Goal: Task Accomplishment & Management: Manage account settings

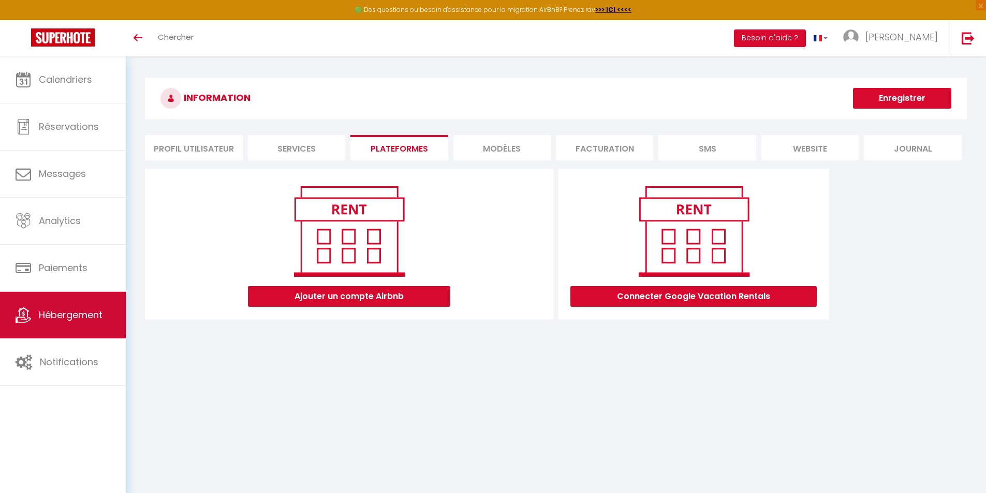
click at [93, 312] on span "Hébergement" at bounding box center [71, 314] width 64 height 13
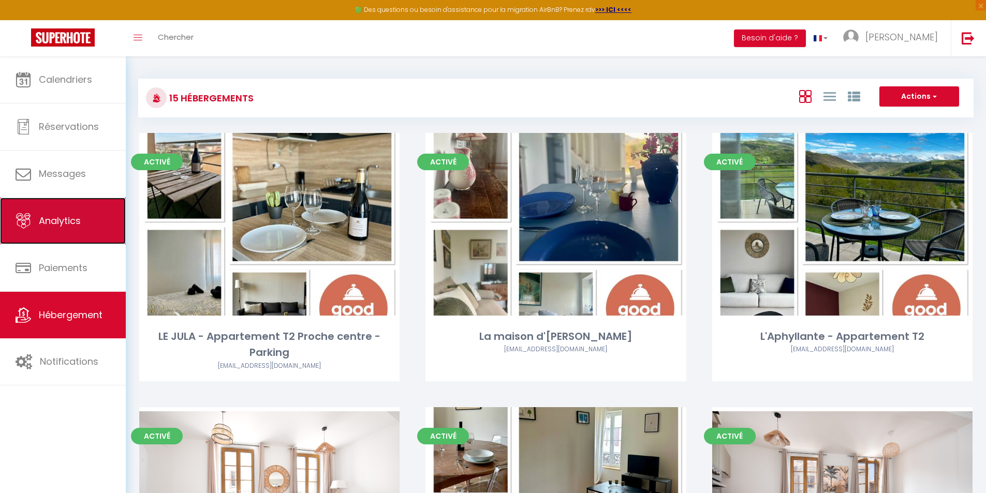
click at [87, 222] on link "Analytics" at bounding box center [63, 221] width 126 height 47
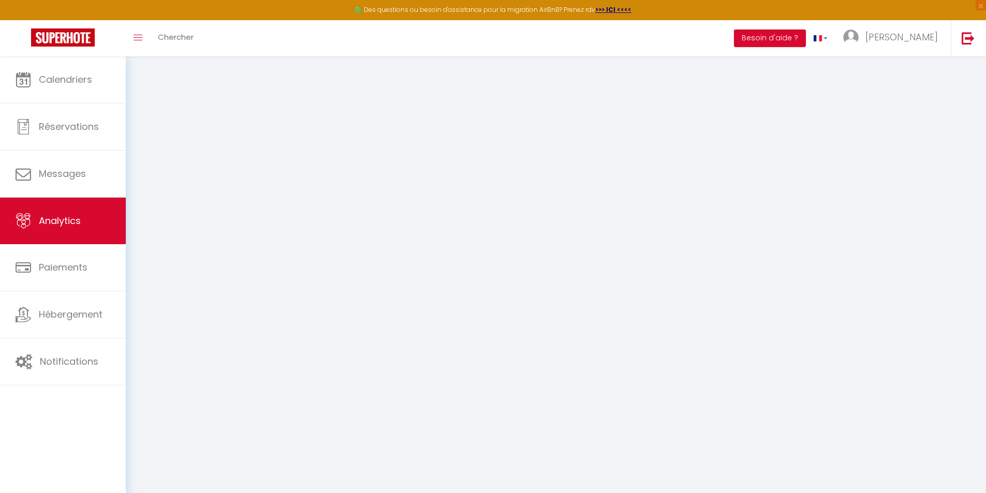
select select "2025"
select select "10"
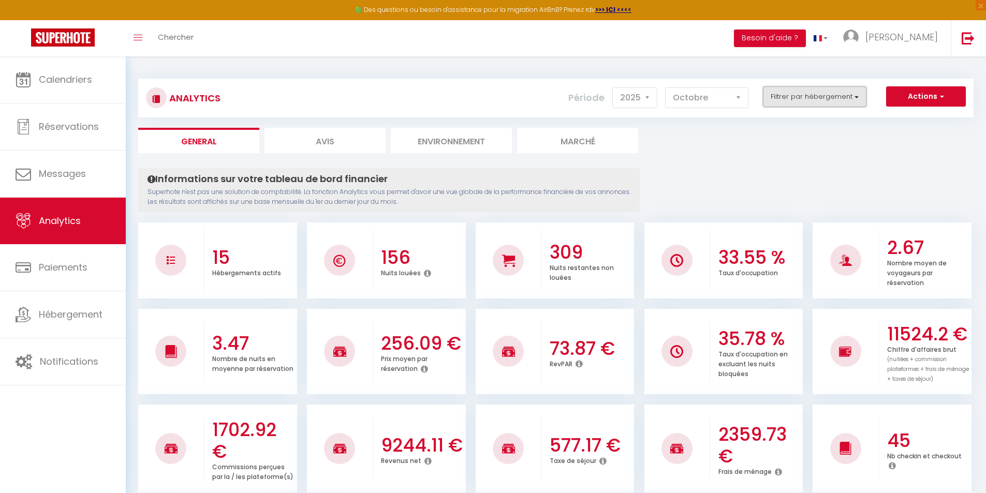
click at [838, 90] on button "Filtrer par hébergement" at bounding box center [814, 96] width 103 height 21
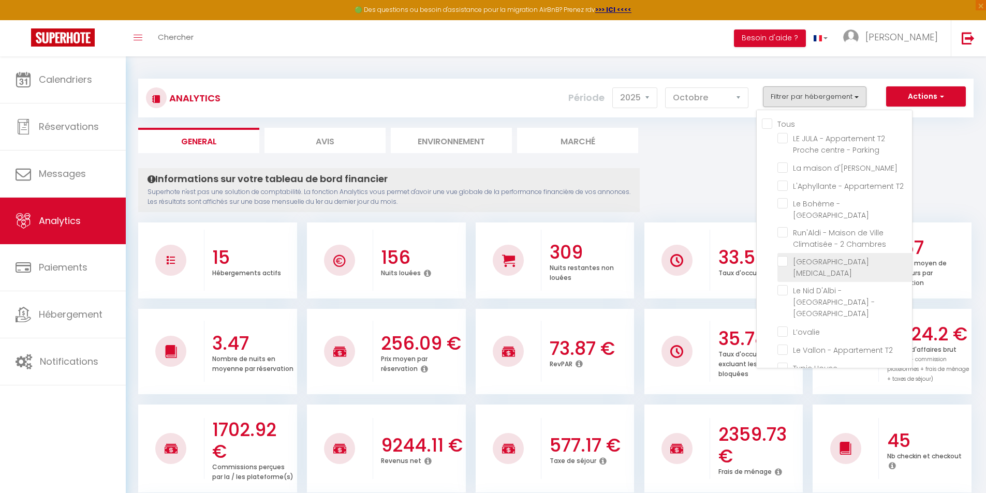
click at [785, 261] on Clim "checkbox" at bounding box center [844, 261] width 135 height 10
checkbox Clim "true"
checkbox Parking "false"
checkbox d\'Edouard "false"
checkbox T2 "false"
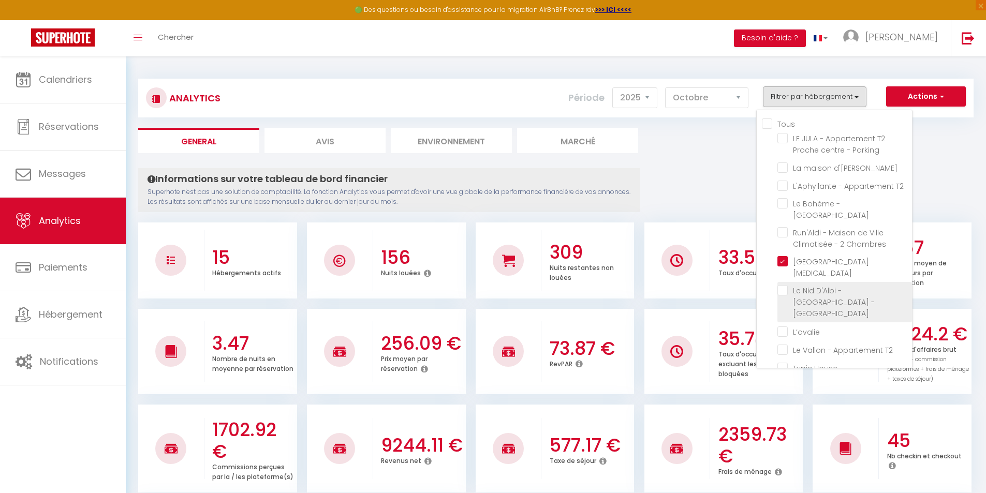
checkbox Parking "false"
checkbox Chambres "false"
checkbox CLIM "false"
checkbox input "false"
checkbox T2 "false"
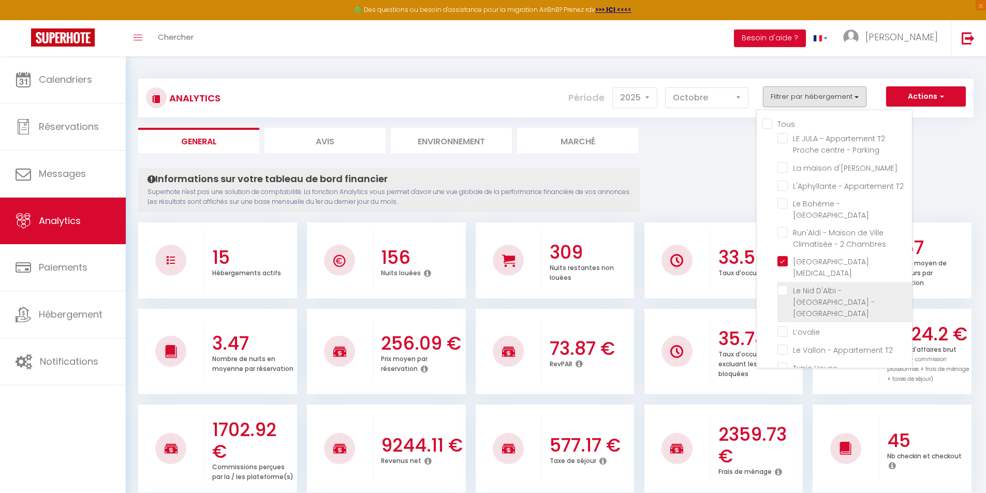
checkbox House "false"
checkbox extérieur "false"
checkbox climatisé "false"
checkbox Clim "false"
checkbox climatisé "false"
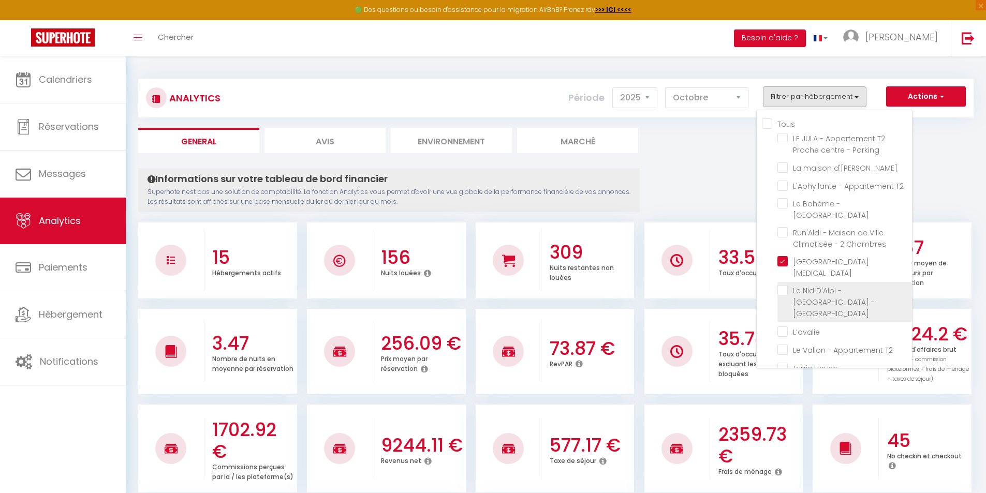
checkbox Climatisé "false"
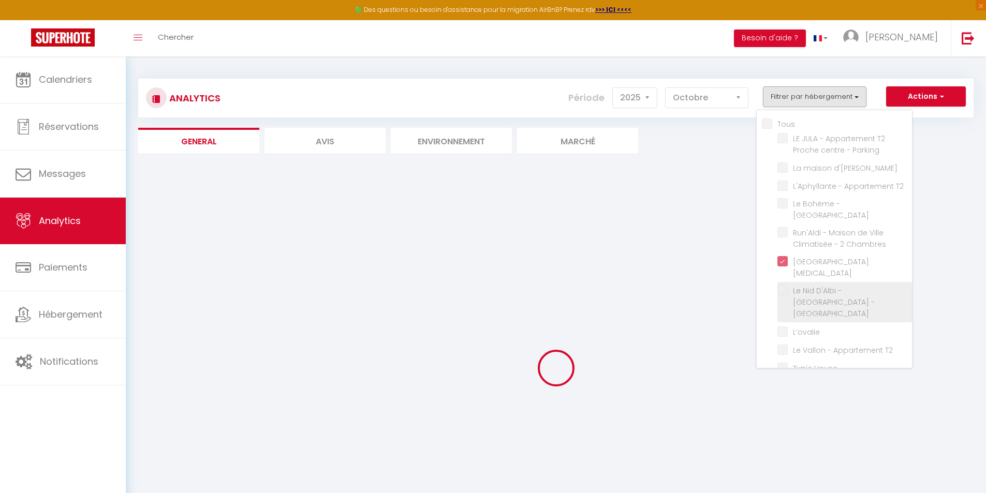
checkbox Parking "false"
checkbox d\'Edouard "false"
checkbox T2 "false"
checkbox Parking "false"
checkbox Chambres "false"
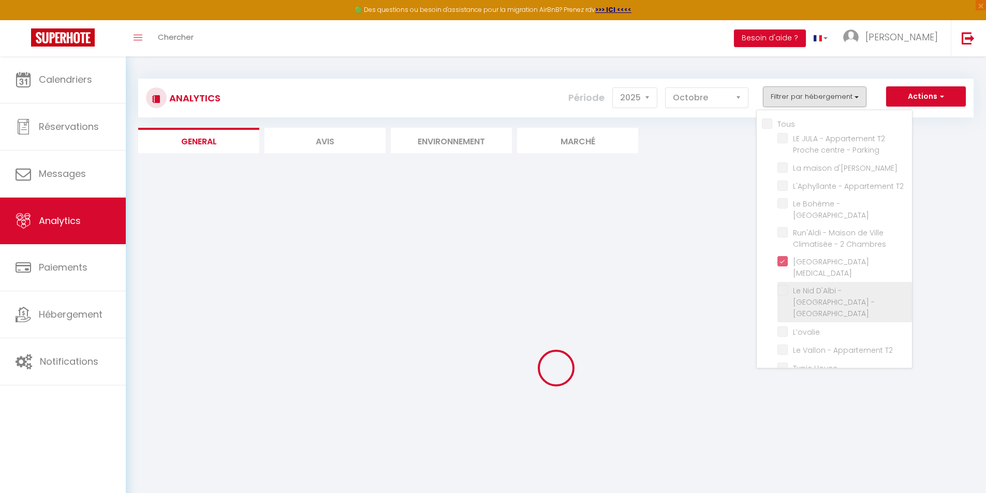
checkbox CLIM "false"
checkbox input "false"
checkbox T2 "false"
checkbox House "false"
checkbox extérieur "false"
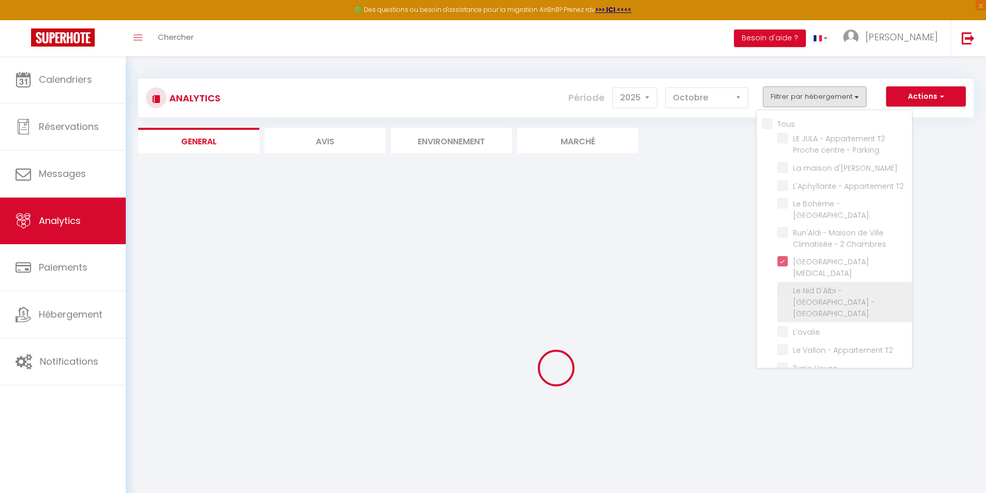
checkbox climatisé "false"
checkbox Clim "false"
checkbox climatisé "false"
checkbox Climatisé "false"
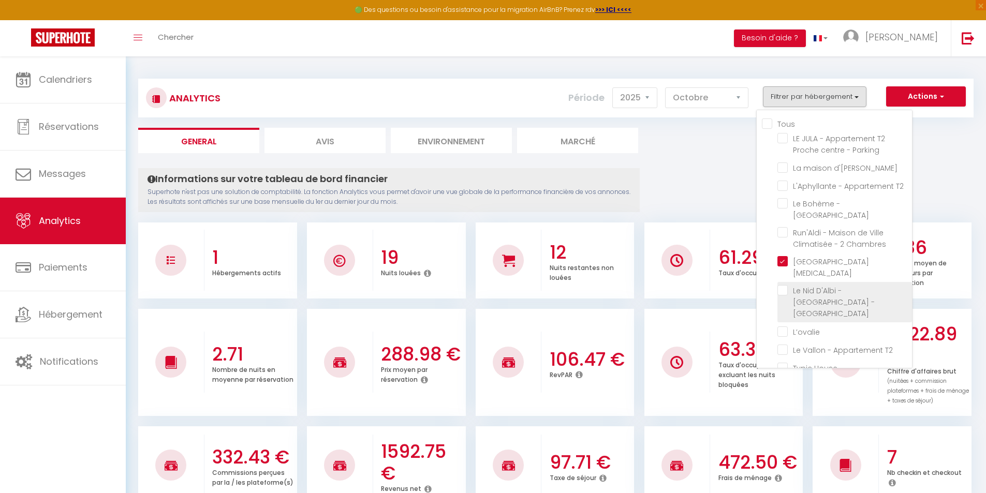
click at [785, 296] on li "Le Nid D'Albi - [GEOGRAPHIC_DATA] - [GEOGRAPHIC_DATA]" at bounding box center [844, 302] width 135 height 40
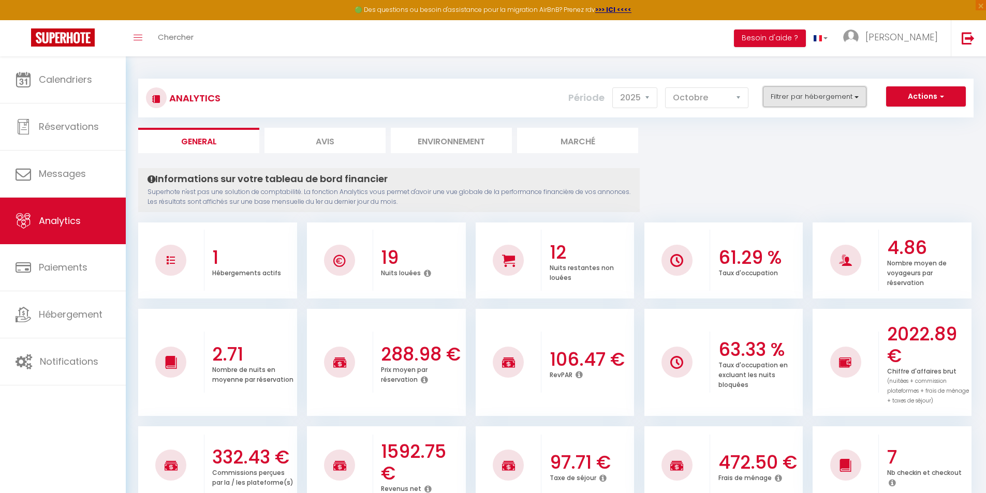
click at [839, 91] on button "Filtrer par hébergement" at bounding box center [814, 96] width 103 height 21
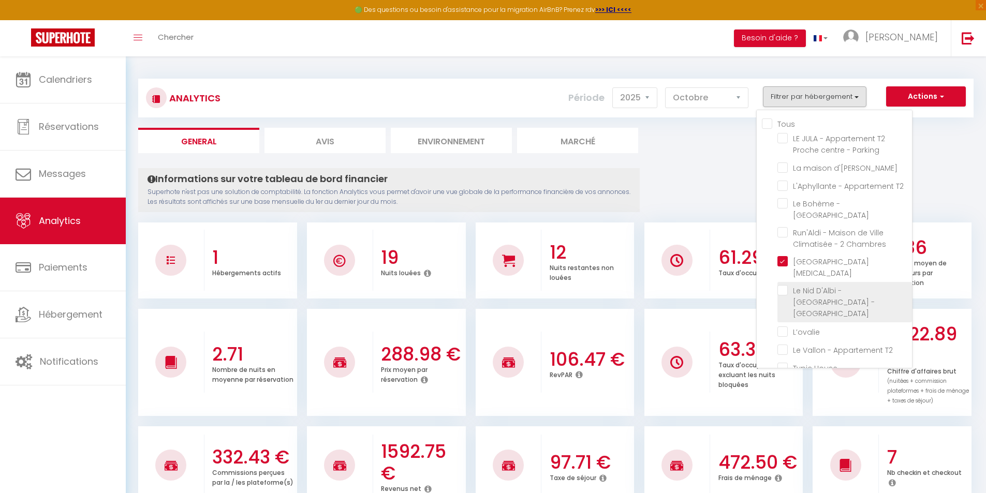
click at [783, 292] on CLIM "checkbox" at bounding box center [844, 290] width 135 height 10
checkbox CLIM "true"
checkbox Parking "false"
checkbox d\'Edouard "false"
checkbox T2 "false"
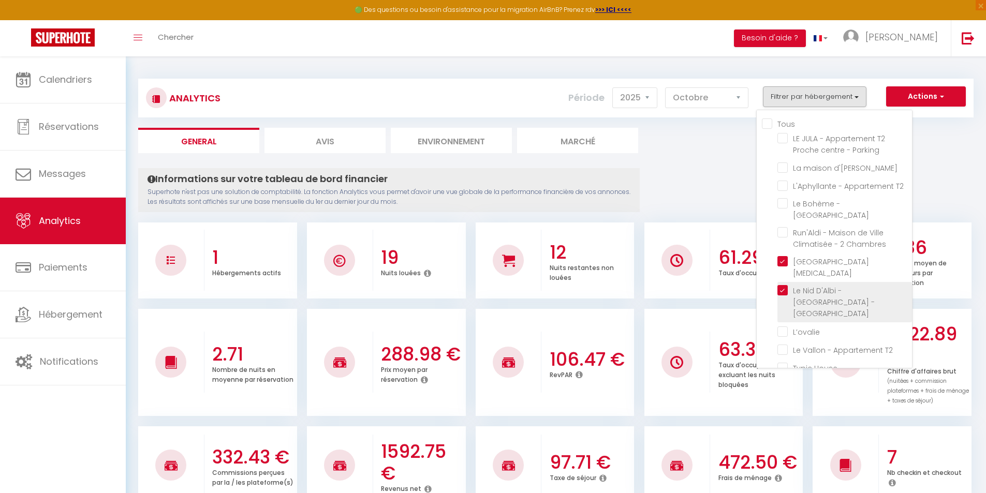
checkbox Parking "false"
checkbox Chambres "false"
checkbox input "false"
checkbox T2 "false"
checkbox House "false"
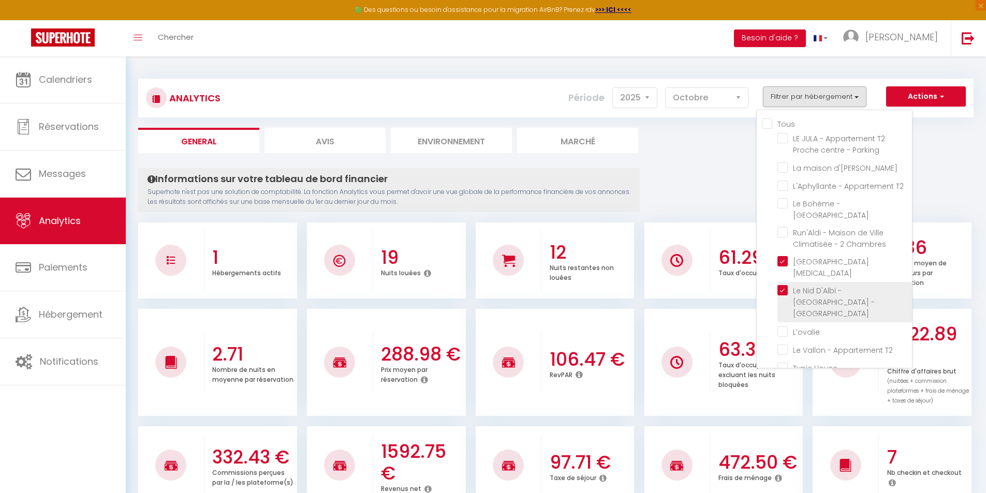
checkbox extérieur "false"
checkbox climatisé "false"
checkbox Clim "false"
checkbox climatisé "false"
checkbox Climatisé "false"
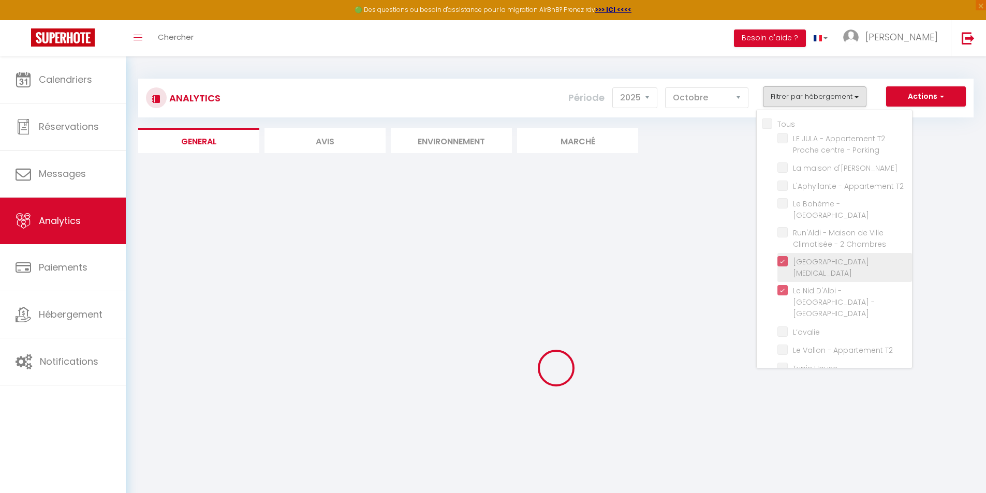
checkbox Parking "false"
checkbox d\'Edouard "false"
checkbox T2 "false"
checkbox Parking "false"
checkbox Chambres "false"
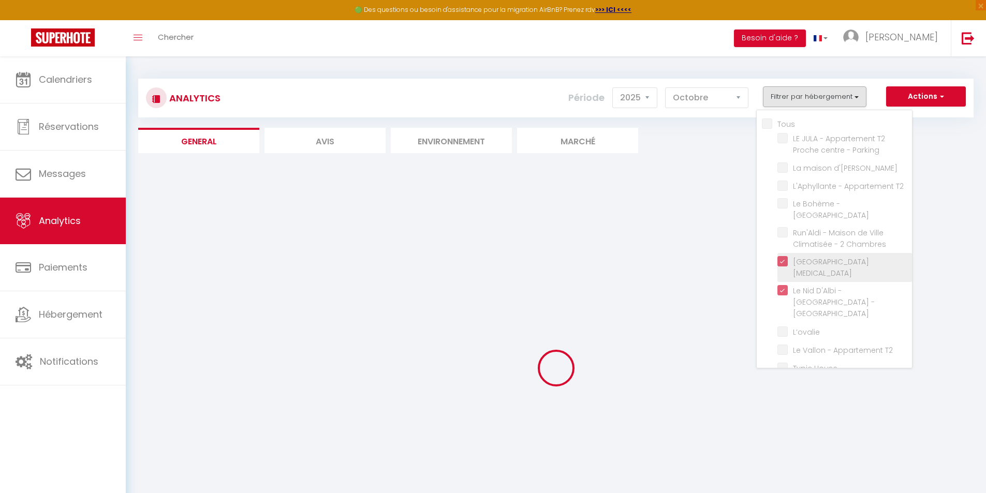
checkbox input "false"
checkbox T2 "false"
checkbox House "false"
checkbox extérieur "false"
checkbox climatisé "false"
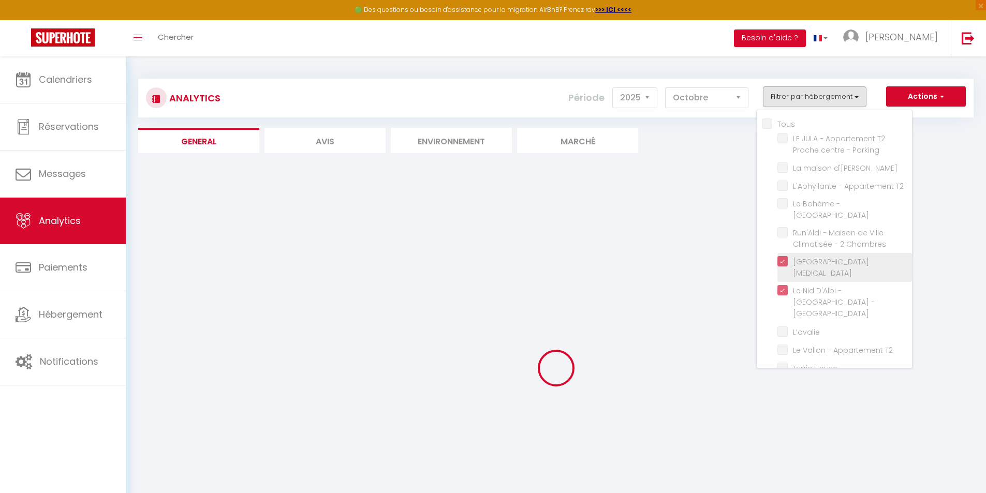
checkbox Clim "false"
checkbox climatisé "false"
checkbox Climatisé "false"
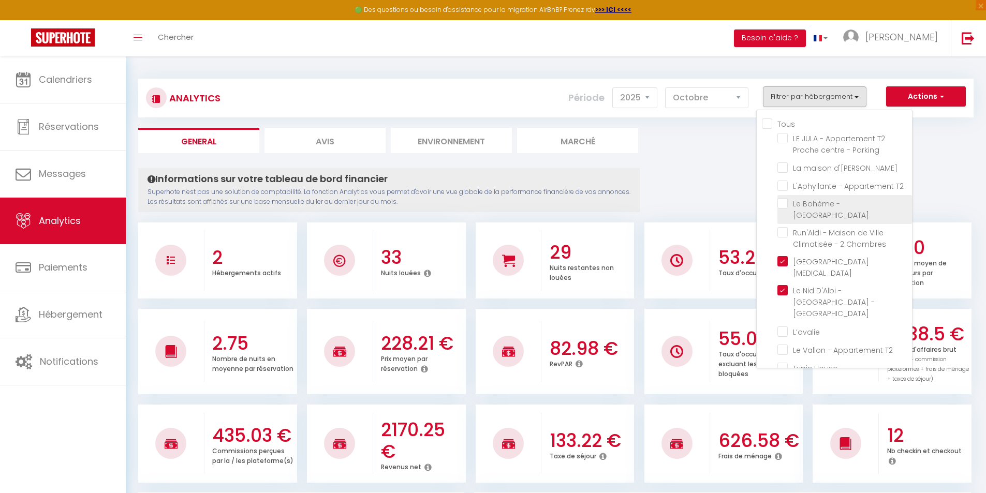
click at [781, 206] on Parking "checkbox" at bounding box center [844, 203] width 135 height 10
checkbox Parking "true"
checkbox Parking "false"
checkbox d\'Edouard "false"
checkbox T2 "false"
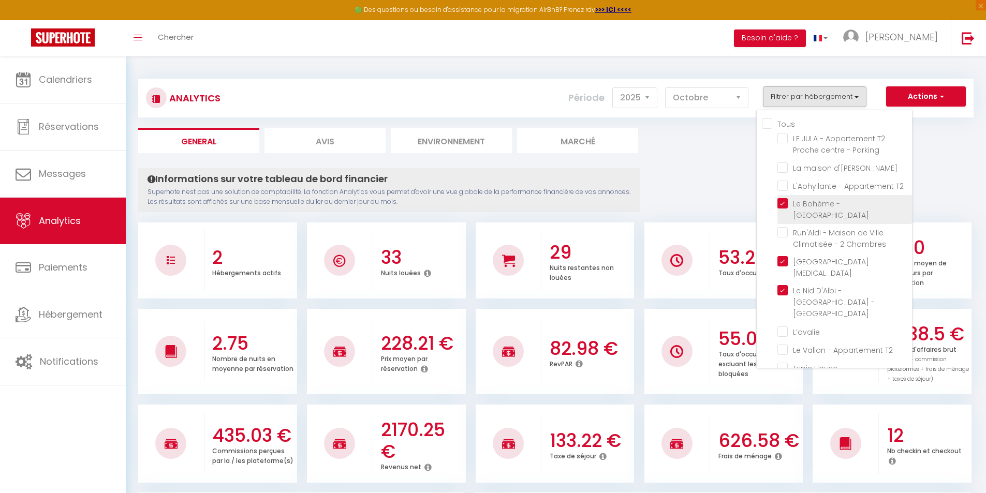
checkbox Chambres "false"
checkbox input "false"
checkbox T2 "false"
checkbox House "false"
checkbox extérieur "false"
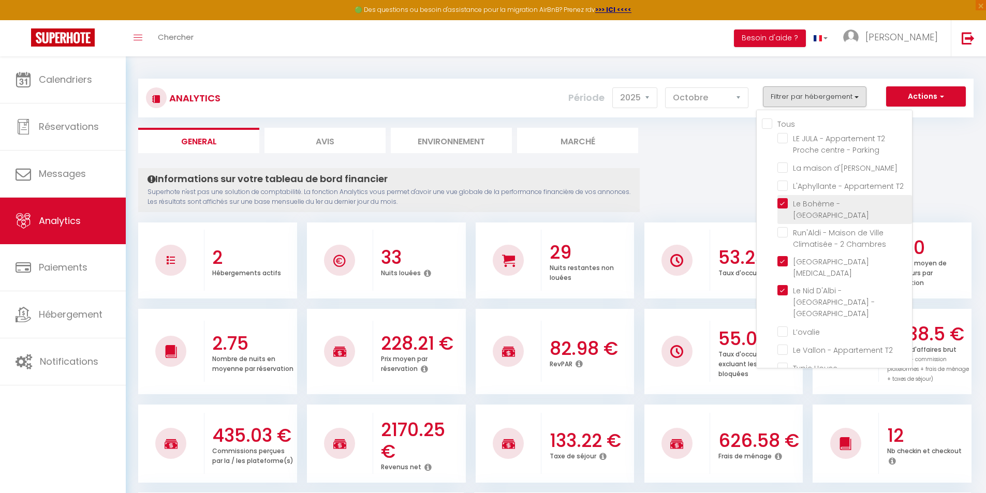
checkbox climatisé "false"
checkbox Clim "false"
checkbox climatisé "false"
checkbox Climatisé "false"
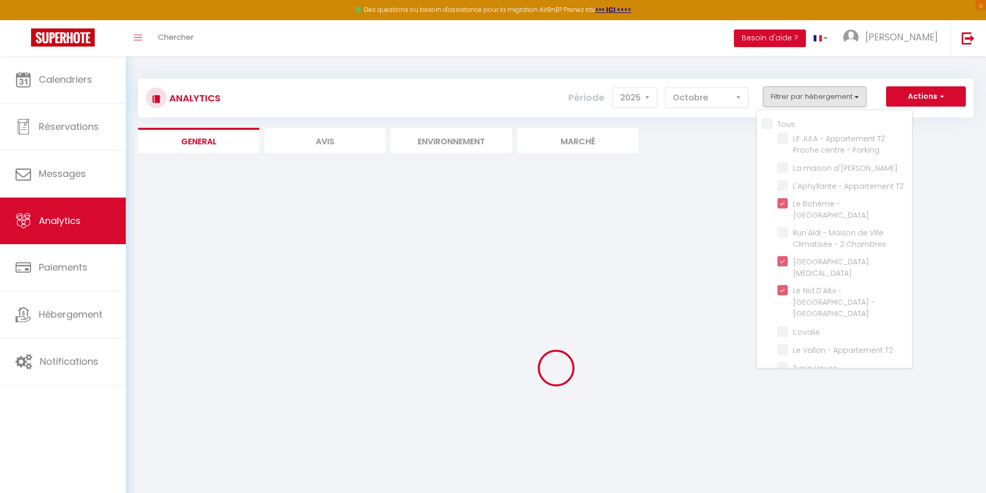
checkbox Parking "false"
checkbox d\'Edouard "false"
checkbox T2 "false"
checkbox Chambres "false"
checkbox input "false"
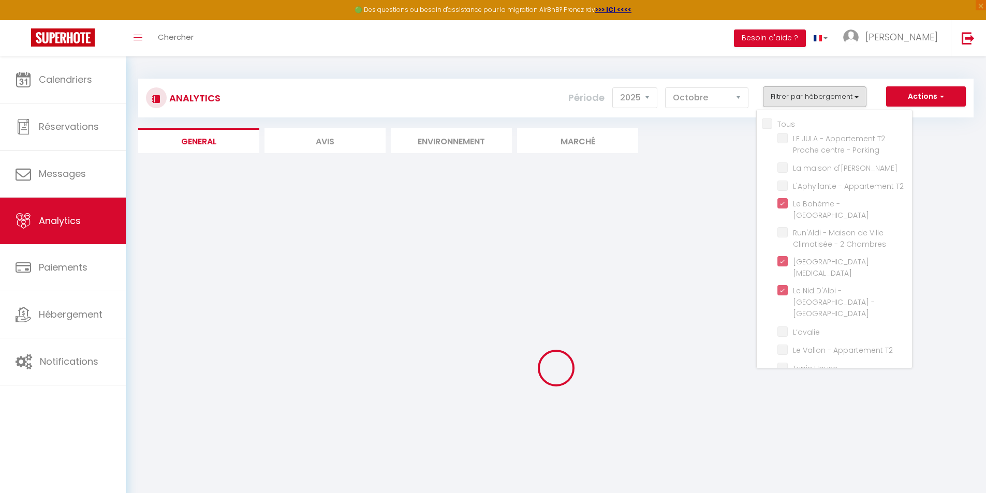
checkbox T2 "false"
checkbox House "false"
checkbox extérieur "false"
checkbox climatisé "false"
checkbox Clim "false"
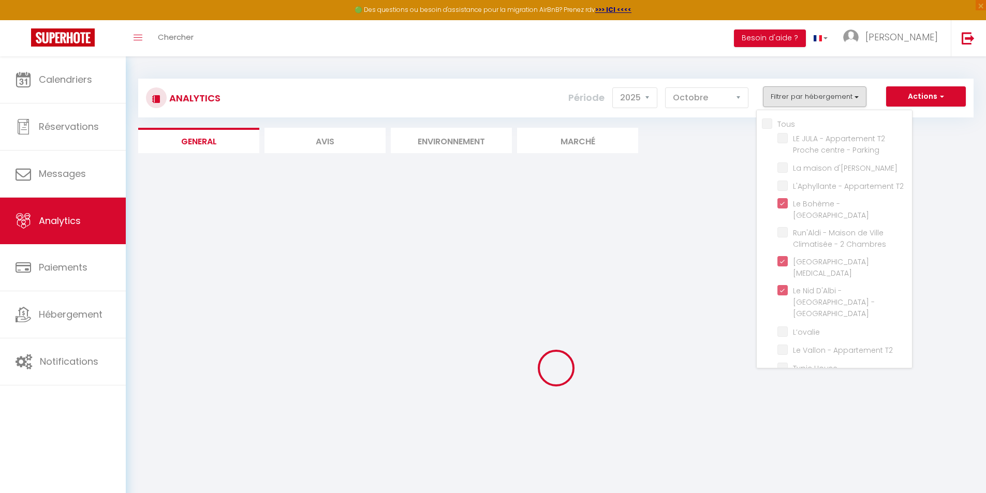
checkbox climatisé "false"
checkbox Climatisé "false"
click at [0, 0] on div "Informations sur votre tableau de bord financier Superhote n'est pas une soluti…" at bounding box center [0, 0] width 0 height 0
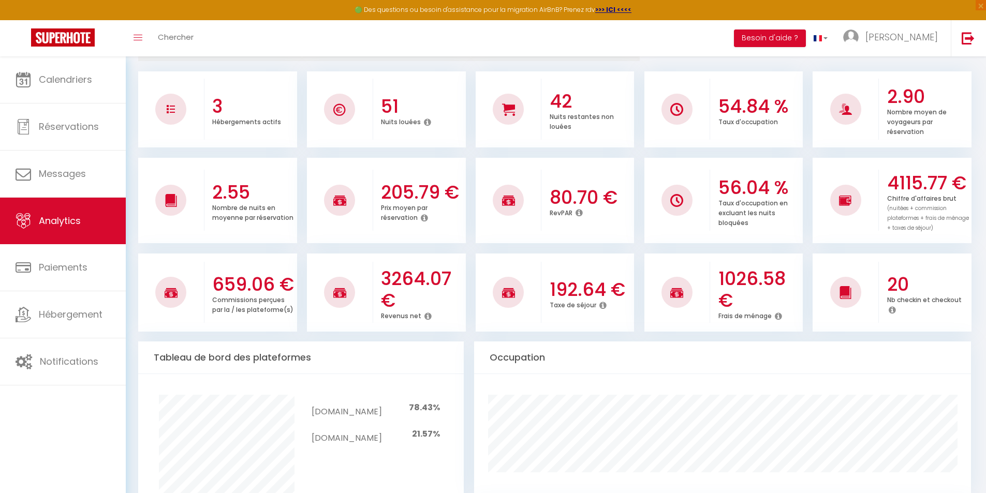
scroll to position [52, 0]
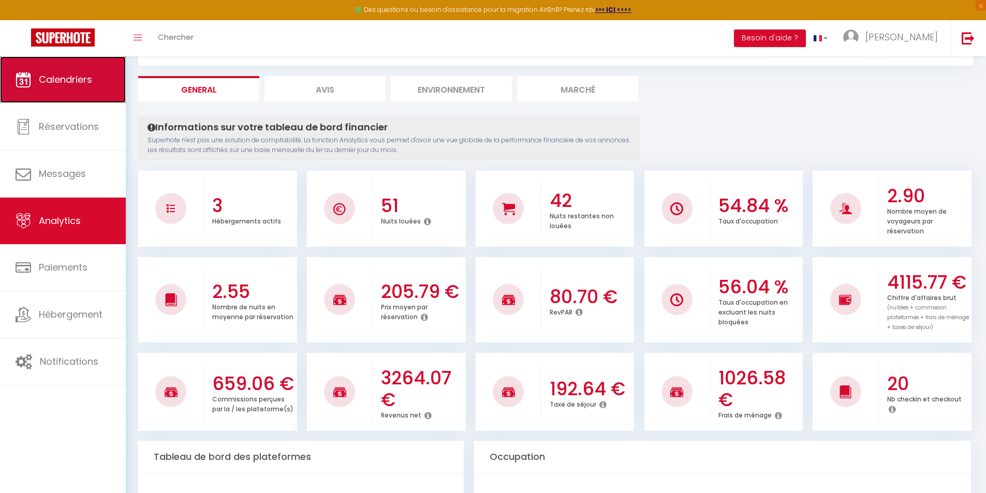
click at [112, 81] on link "Calendriers" at bounding box center [63, 79] width 126 height 47
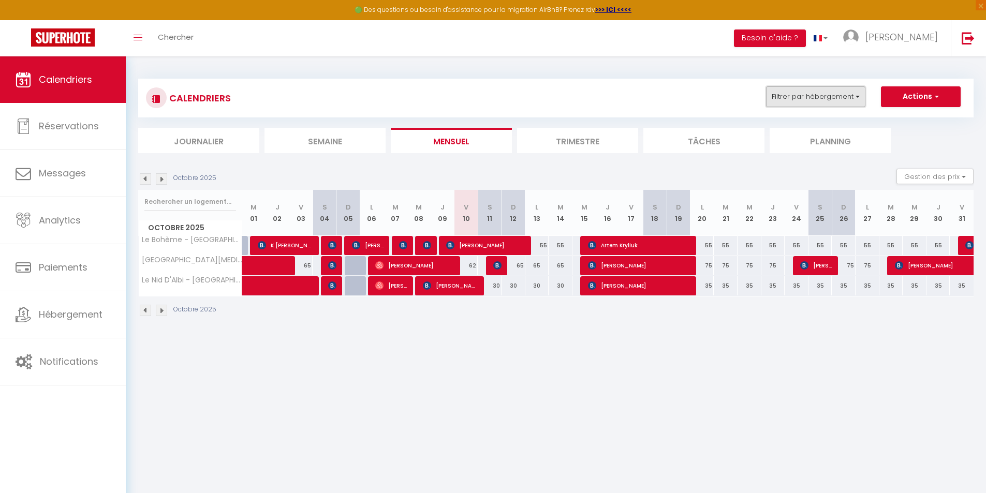
click at [814, 99] on button "Filtrer par hébergement" at bounding box center [815, 96] width 99 height 21
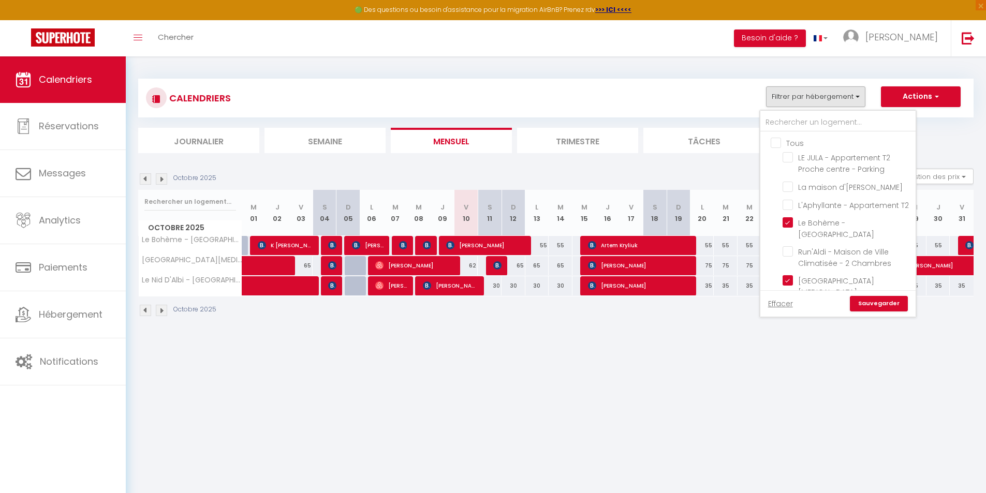
click at [777, 143] on input "Tous" at bounding box center [847, 142] width 155 height 10
checkbox input "true"
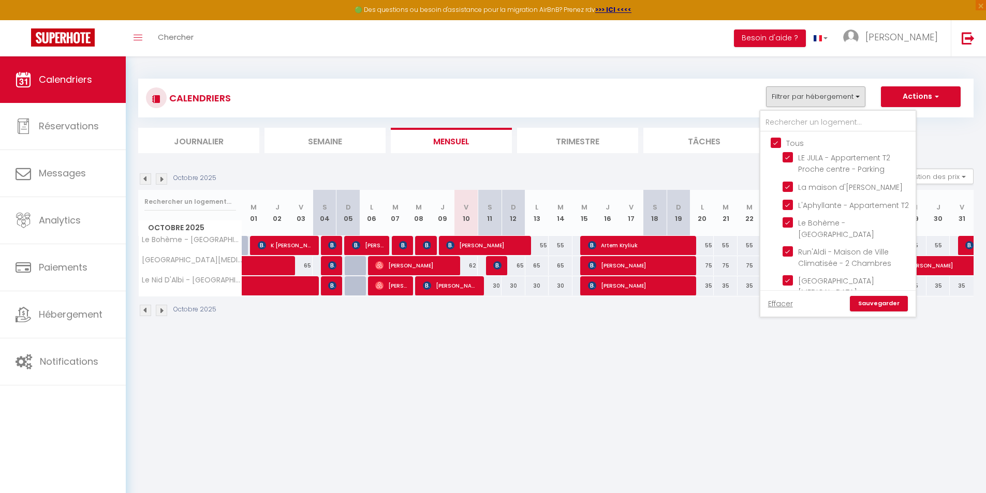
checkbox input "true"
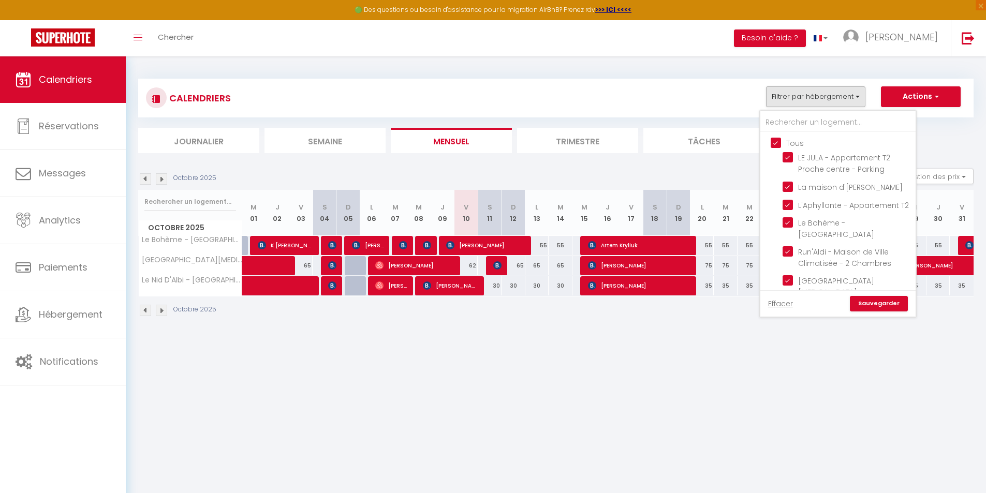
checkbox input "true"
click at [777, 143] on input "Tous" at bounding box center [847, 142] width 155 height 10
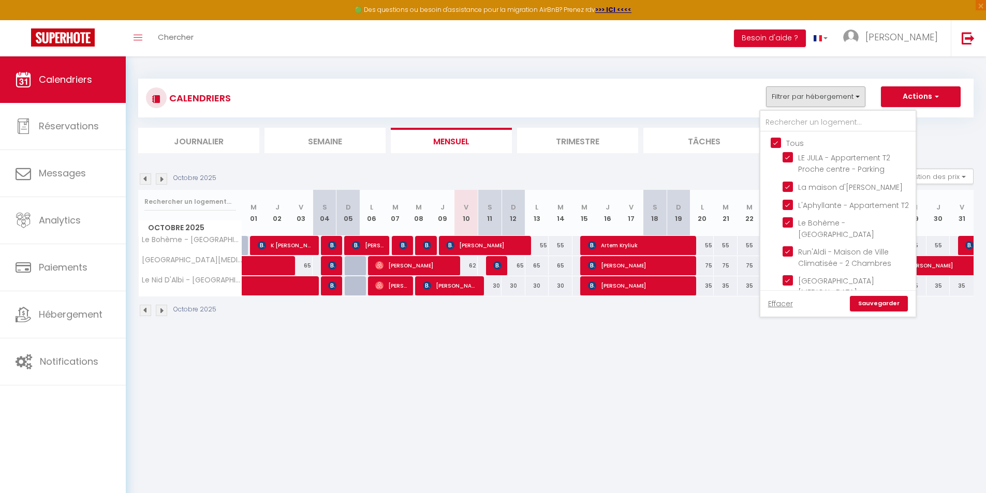
checkbox input "false"
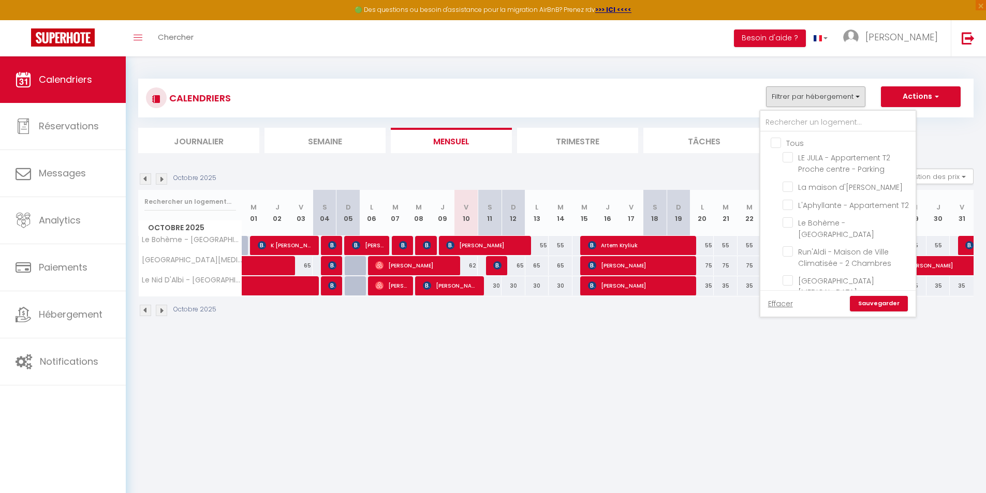
checkbox input "false"
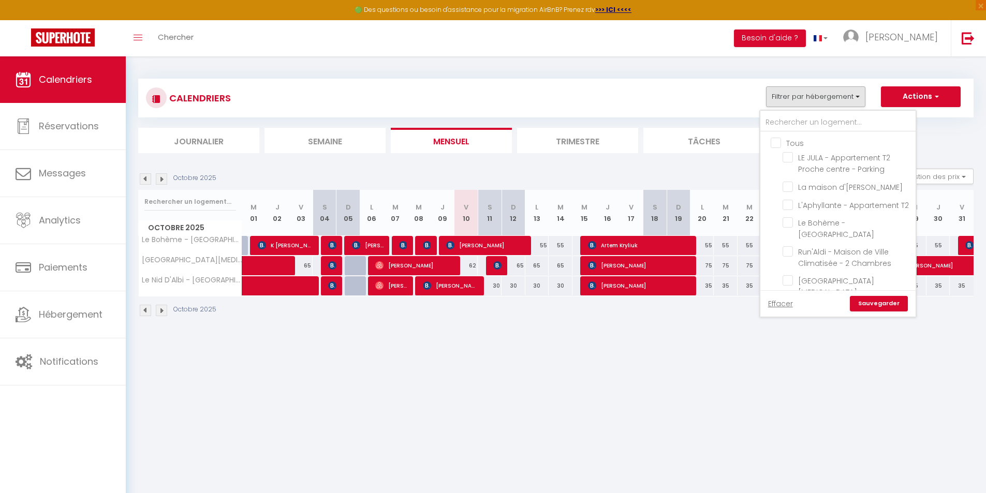
checkbox input "false"
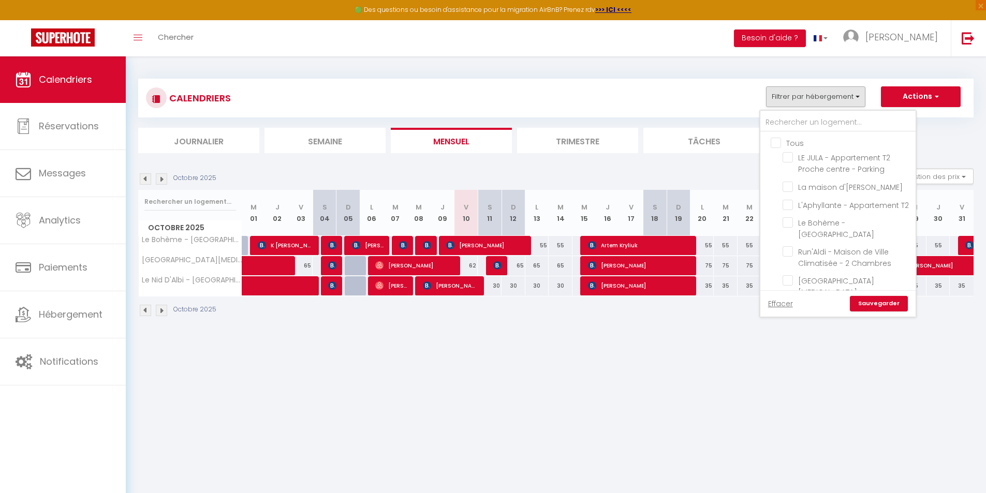
checkbox input "false"
click at [787, 156] on input "LE JULA - Appartement T2 Proche centre - Parking" at bounding box center [846, 157] width 129 height 10
checkbox input "true"
click at [793, 205] on input "Run'Aldi - Maison de Ville Climatisée - 2 Chambres" at bounding box center [846, 200] width 129 height 10
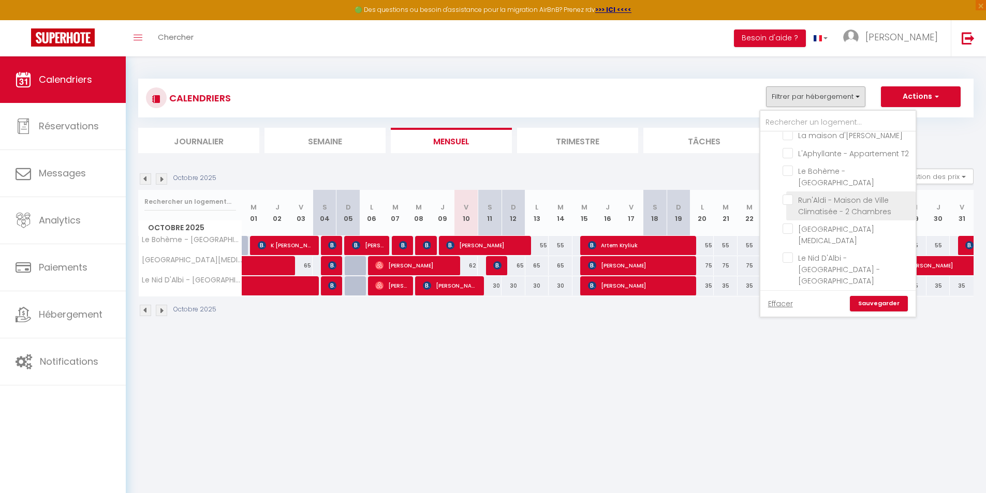
checkbox input "true"
click at [792, 231] on input "Typic House" at bounding box center [846, 231] width 129 height 10
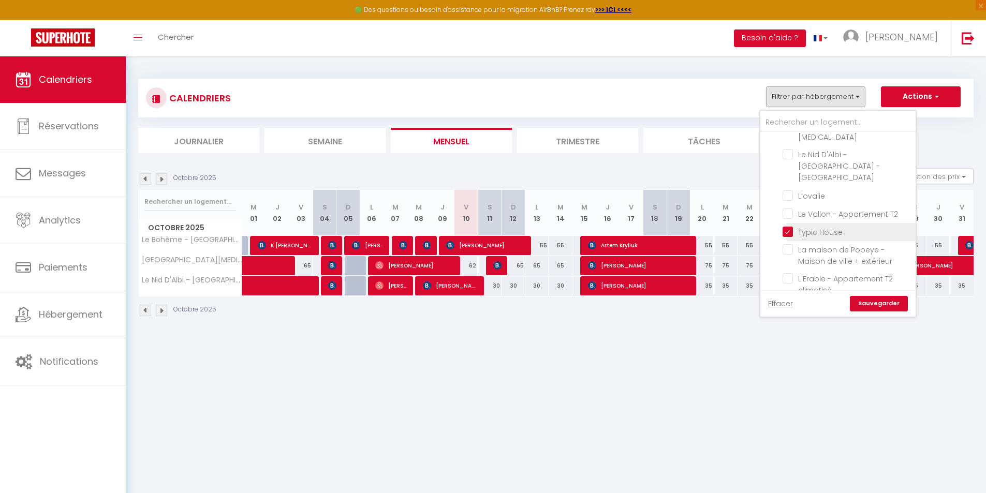
click at [792, 231] on input "Typic House" at bounding box center [846, 231] width 129 height 10
checkbox input "false"
click at [789, 204] on li "La maison de Popeye - Maison de ville + extérieur" at bounding box center [850, 203] width 129 height 29
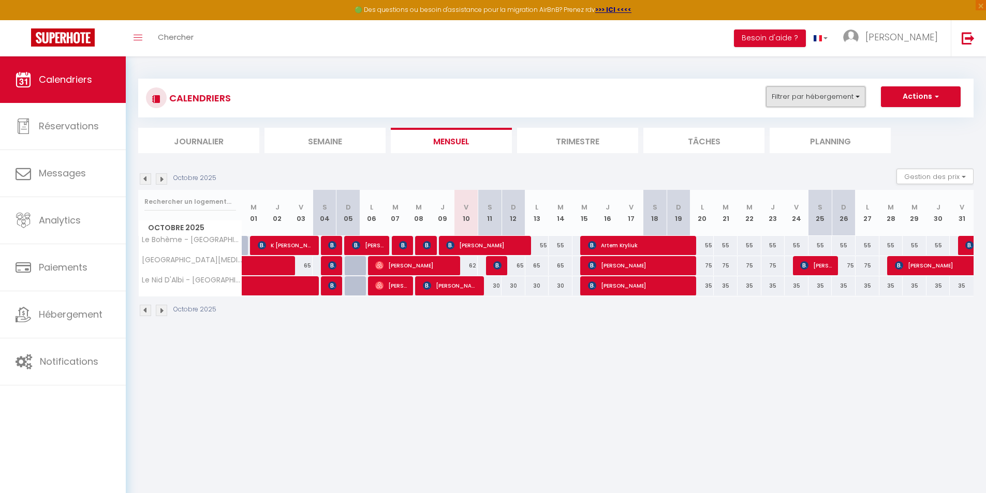
click at [801, 86] on button "Filtrer par hébergement" at bounding box center [815, 96] width 99 height 21
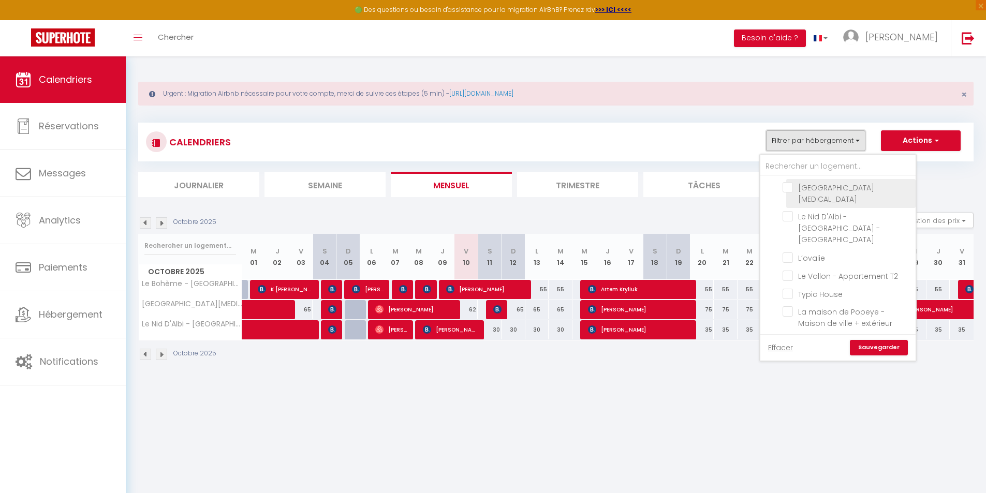
scroll to position [155, 0]
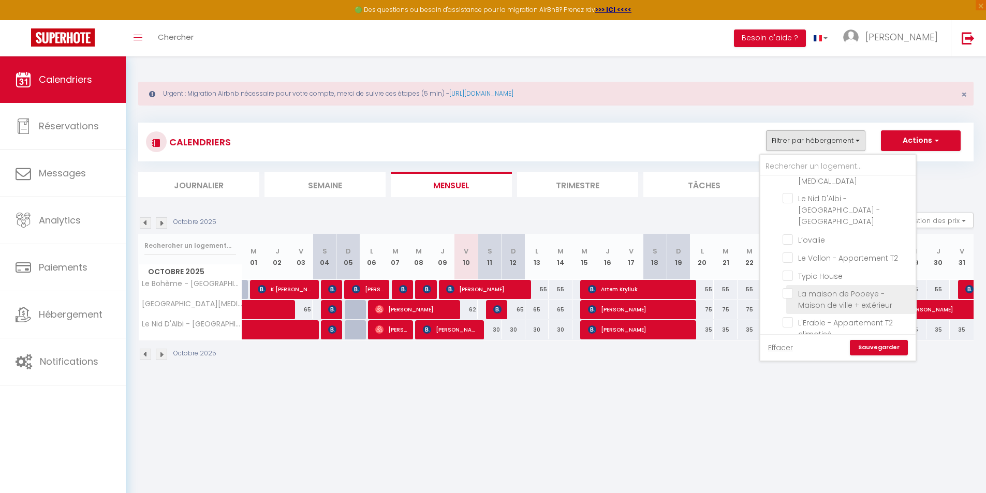
click at [790, 291] on input "La maison de Popeye - Maison de ville + extérieur" at bounding box center [846, 293] width 129 height 10
checkbox input "true"
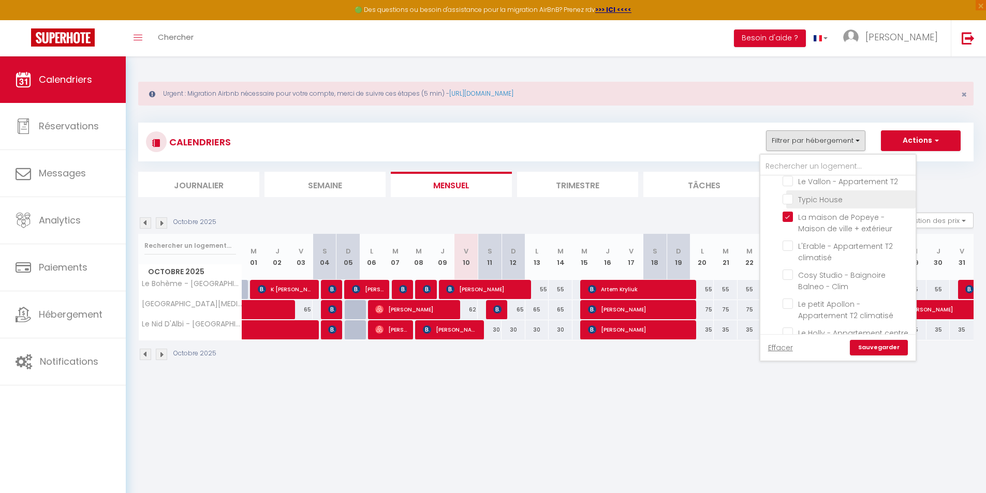
scroll to position [256, 0]
click at [791, 249] on input "Cosy Studio - Baignoire Balneo - Clim" at bounding box center [846, 251] width 129 height 10
checkbox input "true"
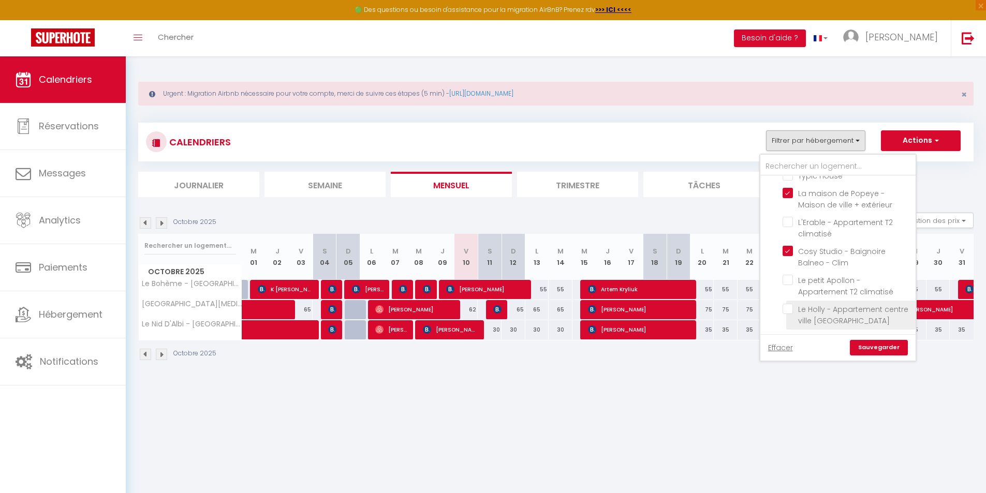
click at [791, 310] on input "Le Holly - Appartement centre ville [GEOGRAPHIC_DATA]" at bounding box center [846, 309] width 129 height 10
checkbox input "true"
click at [867, 347] on link "Sauvegarder" at bounding box center [879, 348] width 58 height 16
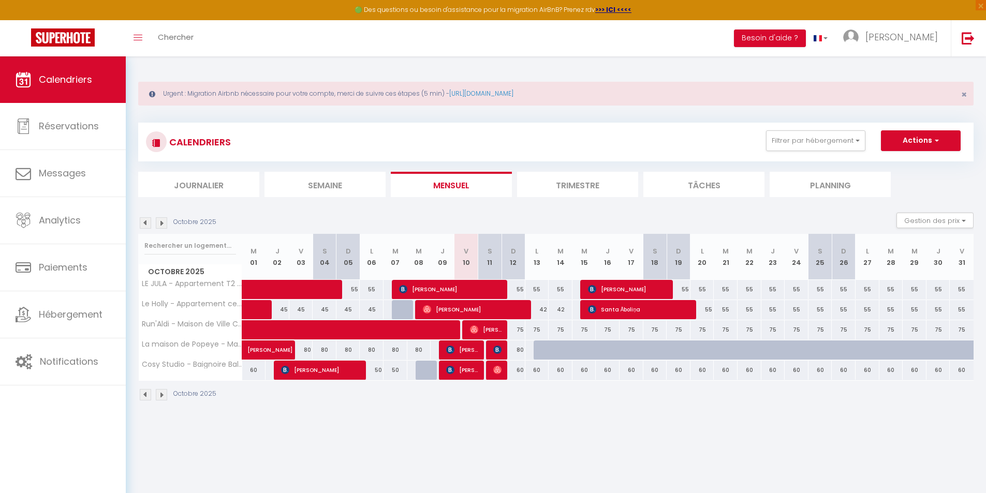
click at [517, 370] on div "60" at bounding box center [513, 370] width 24 height 19
type input "60"
type input "Dim 12 Octobre 2025"
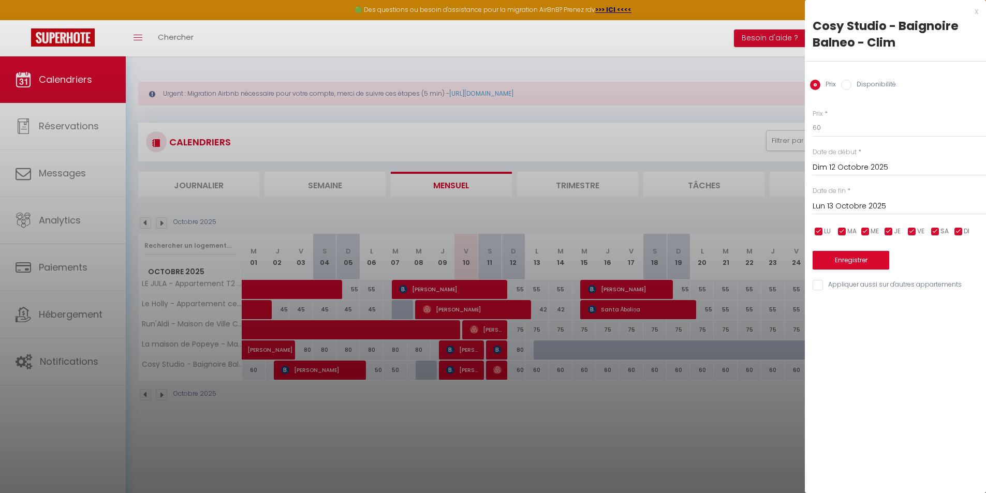
click at [904, 201] on input "Lun 13 Octobre 2025" at bounding box center [898, 206] width 173 height 13
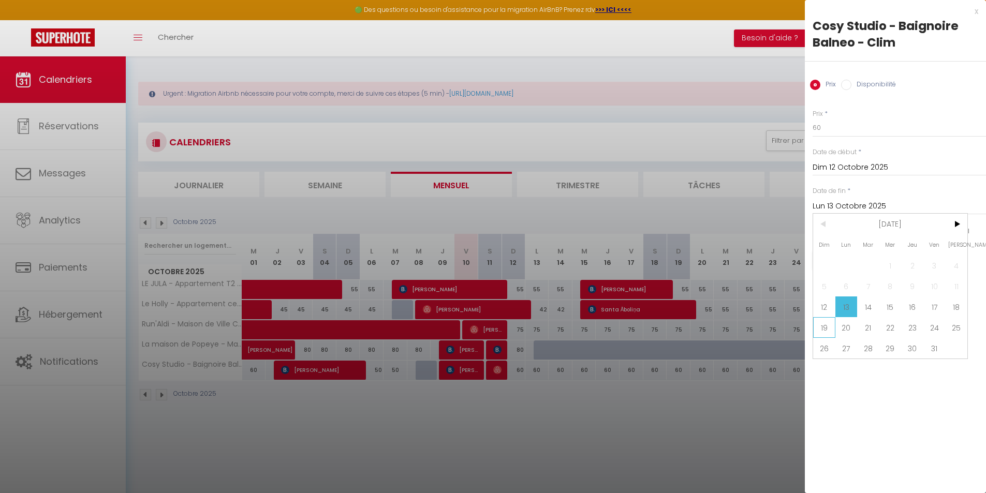
click at [818, 326] on span "19" at bounding box center [824, 327] width 22 height 21
type input "Dim 19 Octobre 2025"
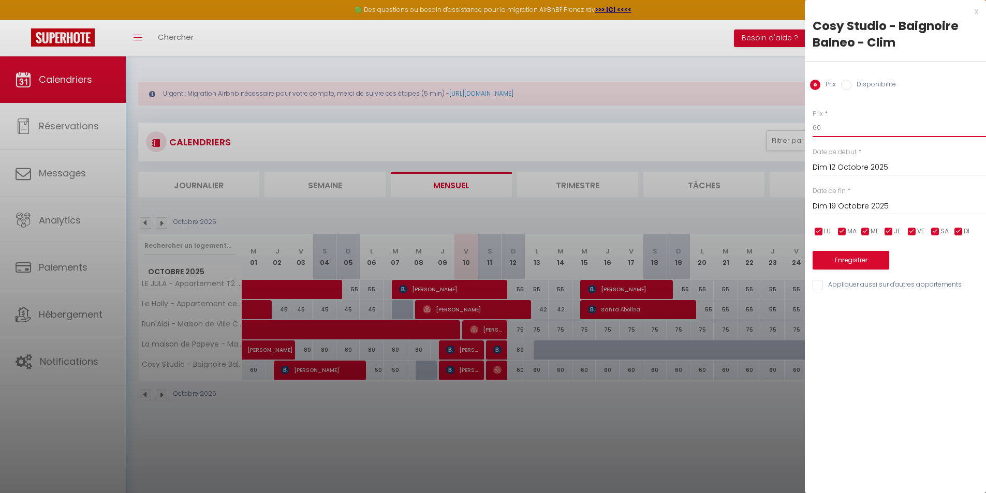
drag, startPoint x: 847, startPoint y: 122, endPoint x: 394, endPoint y: 109, distance: 453.4
click at [397, 109] on body "🟢 Des questions ou besoin d'assistance pour la migration AirBnB? Prenez rdv >>>…" at bounding box center [493, 302] width 986 height 493
type input "55"
click at [862, 262] on button "Enregistrer" at bounding box center [850, 260] width 77 height 19
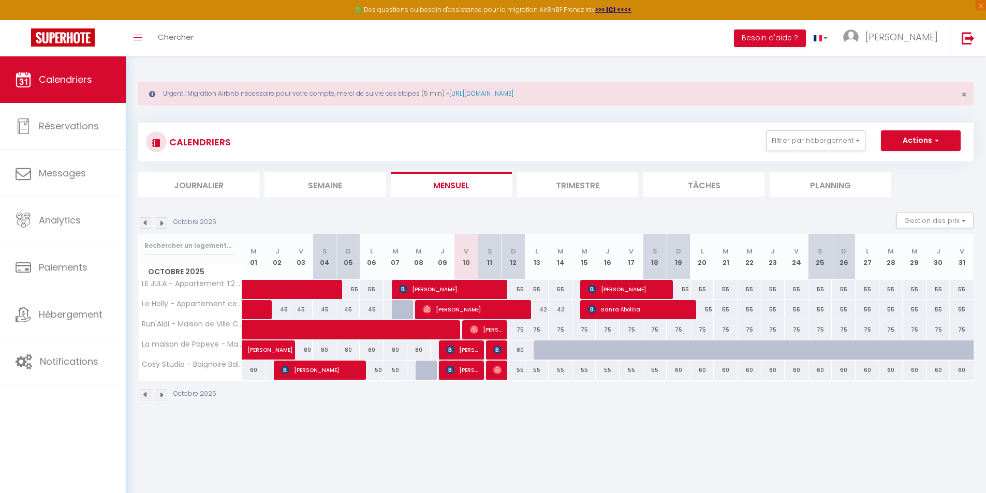
click at [519, 285] on div "55" at bounding box center [513, 289] width 24 height 19
type input "55"
type input "Dim 12 Octobre 2025"
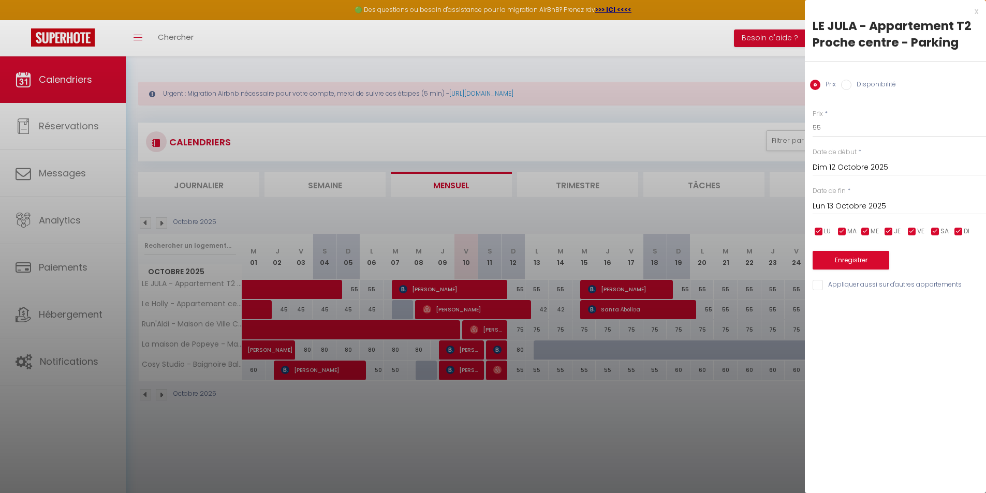
click at [837, 201] on input "Lun 13 Octobre 2025" at bounding box center [898, 206] width 173 height 13
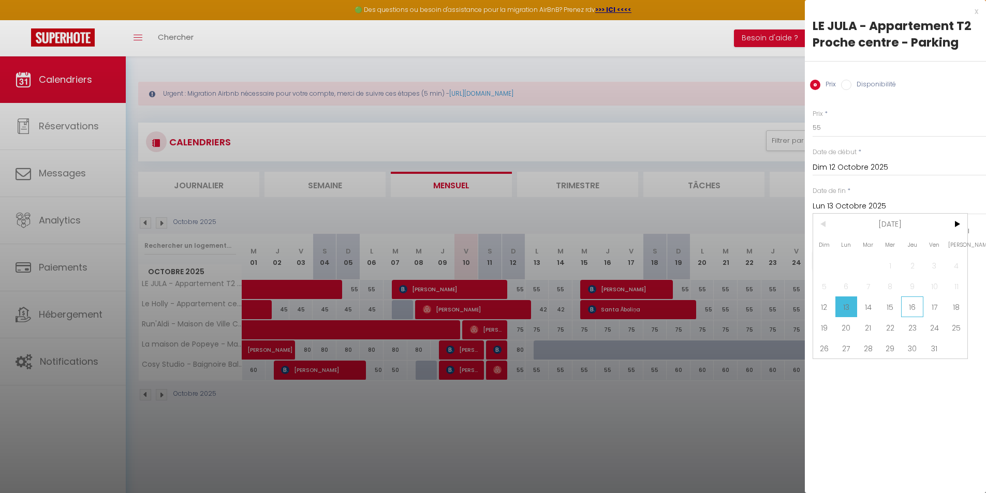
click at [912, 314] on span "16" at bounding box center [912, 306] width 22 height 21
type input "Jeu 16 Octobre 2025"
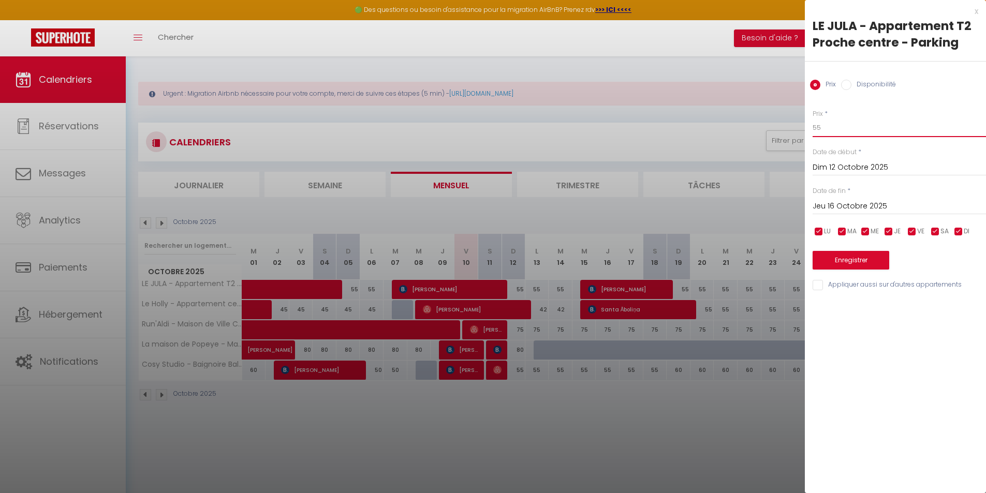
drag, startPoint x: 833, startPoint y: 129, endPoint x: 706, endPoint y: 128, distance: 126.8
click at [706, 128] on body "🟢 Des questions ou besoin d'assistance pour la migration AirBnB? Prenez rdv >>>…" at bounding box center [493, 302] width 986 height 493
type input "48"
click at [834, 258] on button "Enregistrer" at bounding box center [850, 260] width 77 height 19
